Goal: Transaction & Acquisition: Purchase product/service

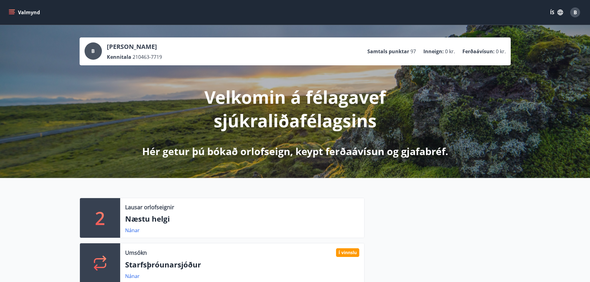
click at [13, 12] on icon "menu" at bounding box center [12, 12] width 7 height 1
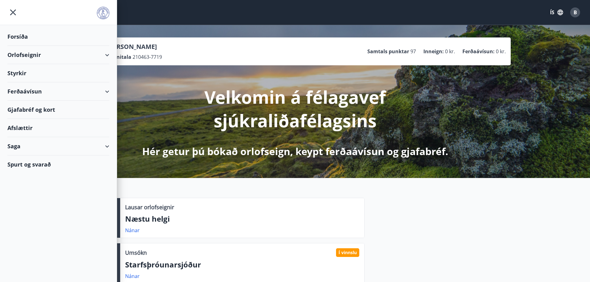
click at [28, 93] on div "Ferðaávísun" at bounding box center [58, 91] width 102 height 18
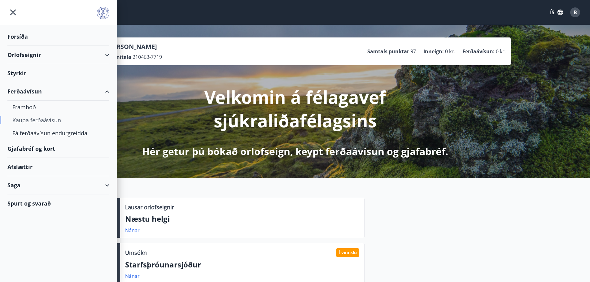
click at [21, 117] on div "Kaupa ferðaávísun" at bounding box center [58, 120] width 92 height 13
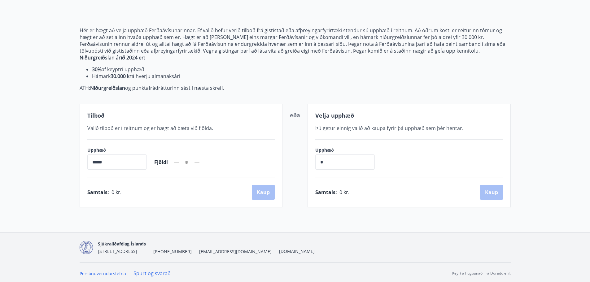
scroll to position [61, 0]
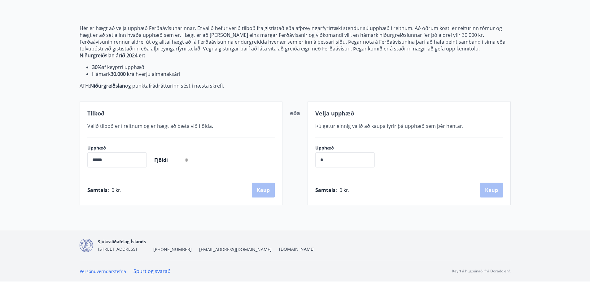
click at [201, 159] on icon at bounding box center [196, 159] width 7 height 7
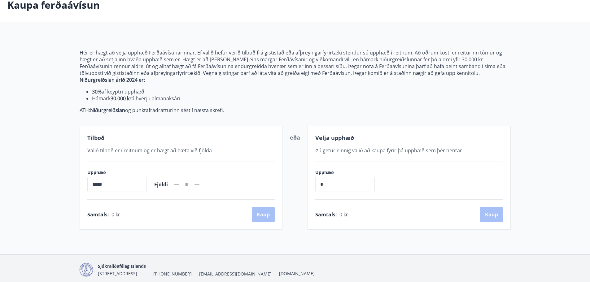
scroll to position [0, 0]
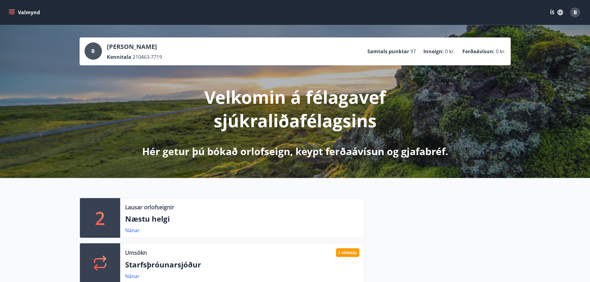
click at [8, 8] on button "Valmynd" at bounding box center [24, 12] width 35 height 11
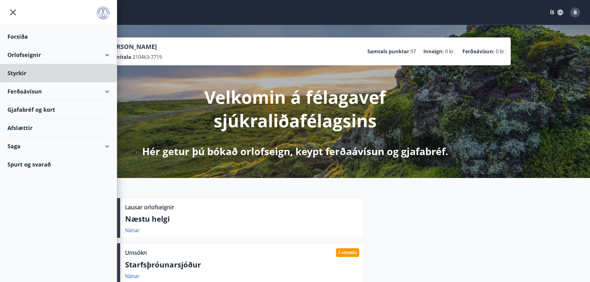
click at [24, 37] on div "Forsíða" at bounding box center [58, 37] width 102 height 18
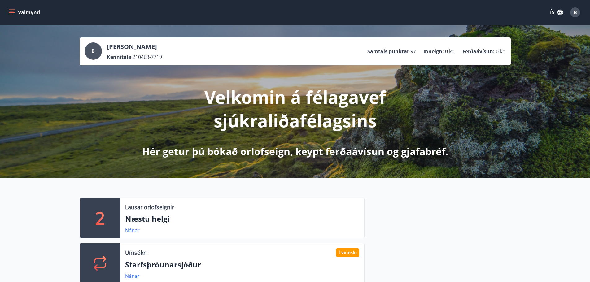
click at [13, 12] on icon "menu" at bounding box center [12, 12] width 6 height 6
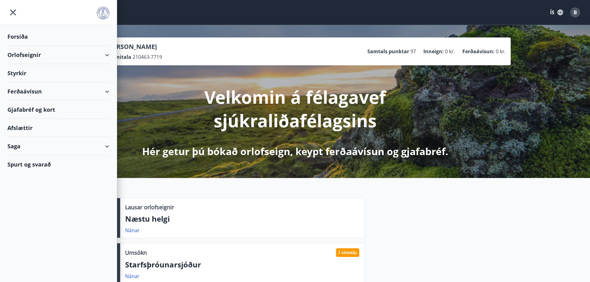
click at [33, 92] on div "Ferðaávísun" at bounding box center [58, 91] width 102 height 18
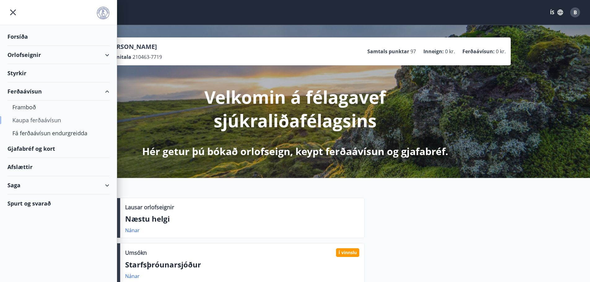
click at [32, 121] on div "Kaupa ferðaávísun" at bounding box center [58, 120] width 92 height 13
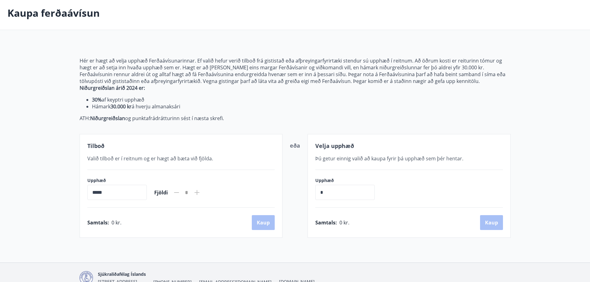
scroll to position [61, 0]
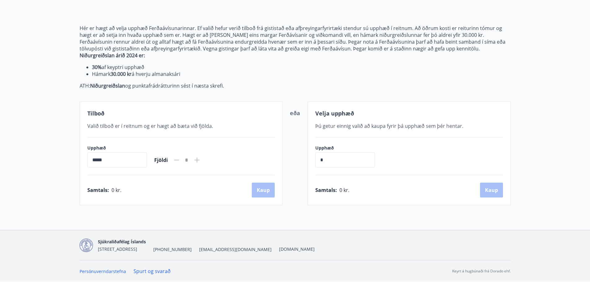
drag, startPoint x: 106, startPoint y: 161, endPoint x: 74, endPoint y: 161, distance: 31.3
click at [74, 161] on div "Hér er hægt að velja upphæð Ferðaávísunarinnar. Ef valið hefur verið tilboð frá…" at bounding box center [295, 108] width 446 height 196
click at [201, 161] on icon at bounding box center [196, 159] width 7 height 7
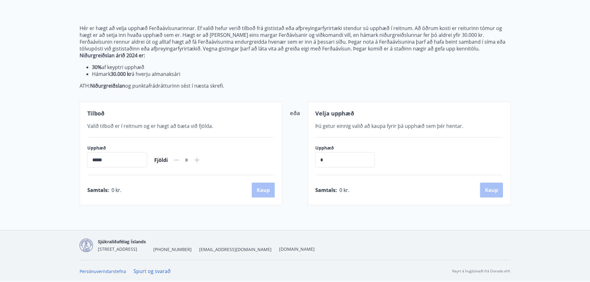
click at [201, 161] on icon at bounding box center [196, 159] width 7 height 7
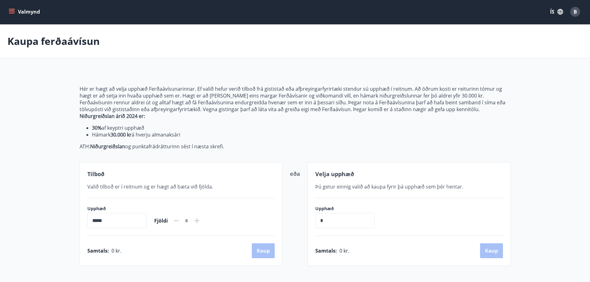
scroll to position [0, 0]
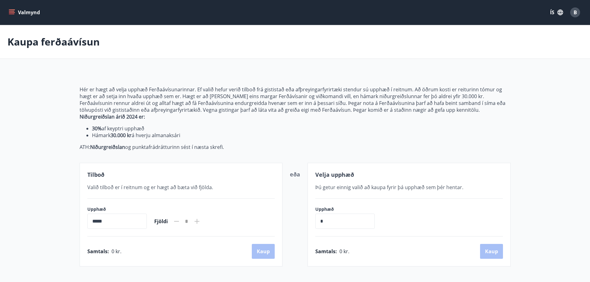
click at [10, 12] on icon "menu" at bounding box center [12, 12] width 7 height 1
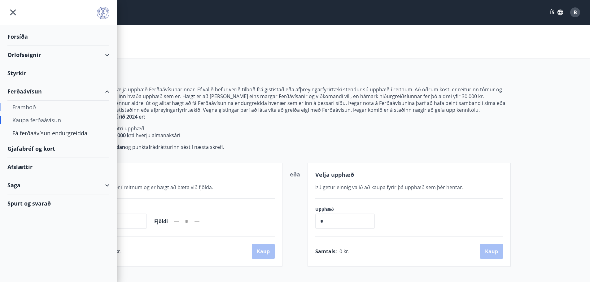
click at [23, 106] on div "Framboð" at bounding box center [58, 107] width 92 height 13
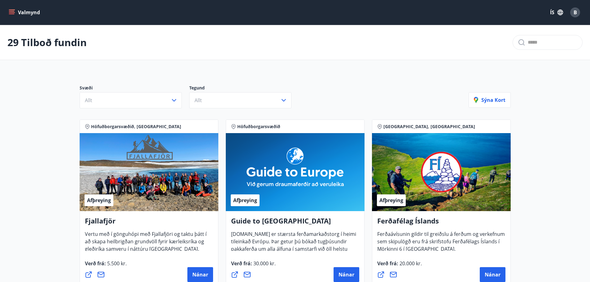
click at [9, 11] on icon "menu" at bounding box center [12, 12] width 6 height 6
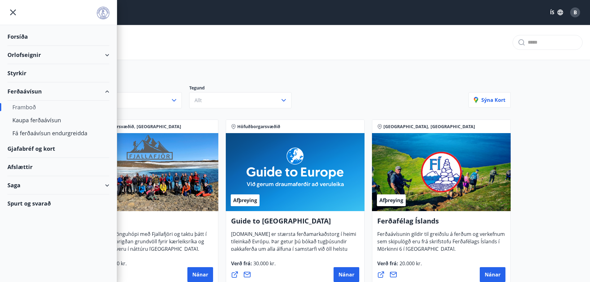
click at [16, 35] on div "Forsíða" at bounding box center [58, 37] width 102 height 18
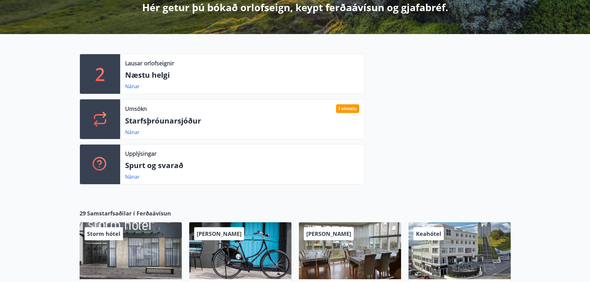
scroll to position [155, 0]
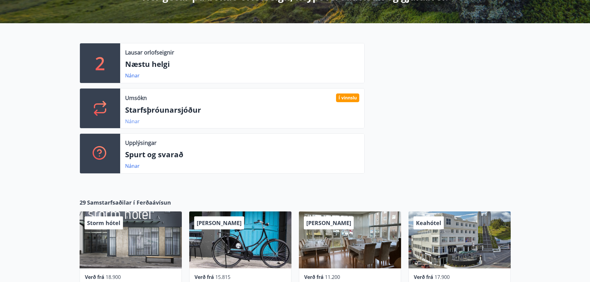
click at [132, 121] on link "Nánar" at bounding box center [132, 121] width 15 height 7
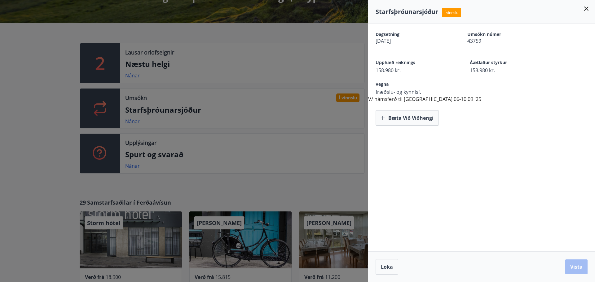
click at [249, 149] on div at bounding box center [297, 141] width 595 height 282
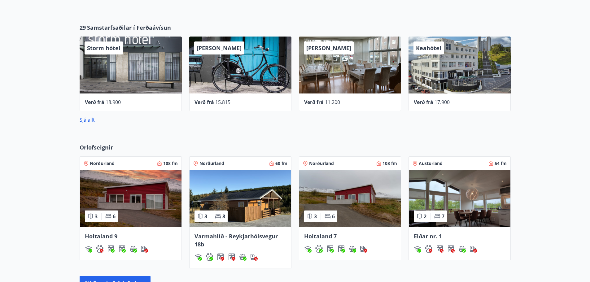
scroll to position [341, 0]
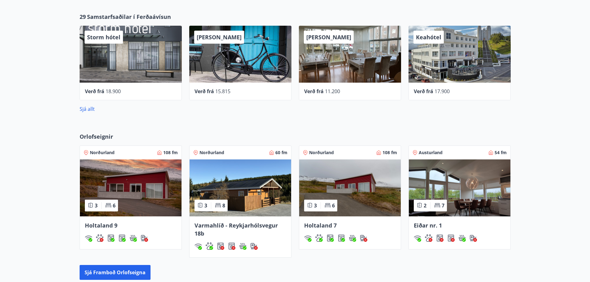
click at [87, 104] on div "Sjá allt" at bounding box center [295, 106] width 431 height 12
click at [85, 109] on link "Sjá allt" at bounding box center [87, 109] width 15 height 7
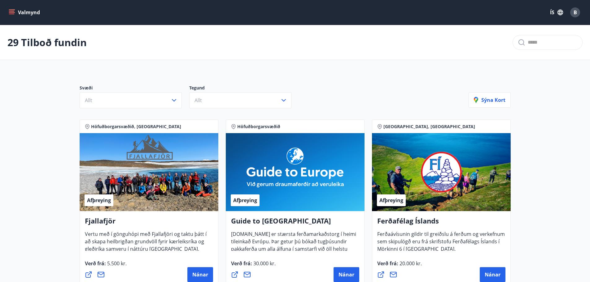
click at [11, 11] on icon "menu" at bounding box center [12, 11] width 6 height 1
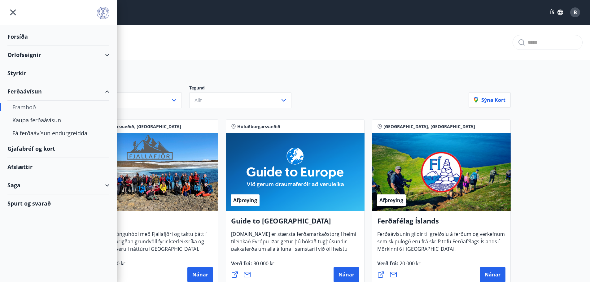
click at [35, 150] on div "Gjafabréf og kort" at bounding box center [58, 149] width 102 height 18
